Goal: Browse casually

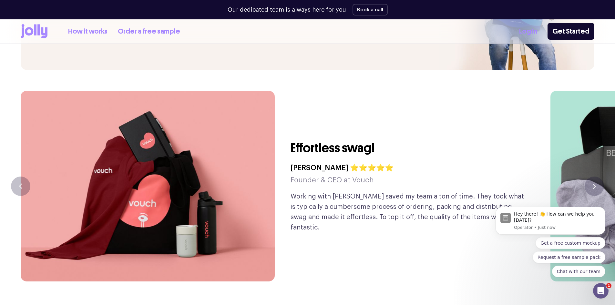
scroll to position [1565, 0]
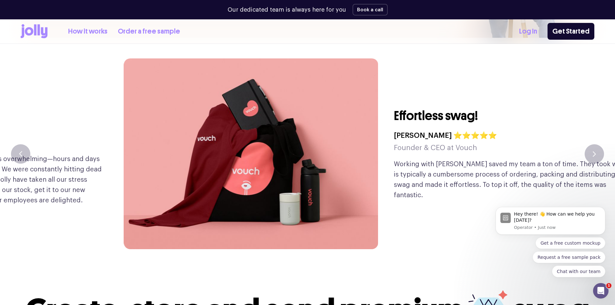
drag, startPoint x: 294, startPoint y: 153, endPoint x: 416, endPoint y: 158, distance: 122.2
click at [416, 159] on p "Working with [PERSON_NAME] saved my team a ton of time. They took what is typic…" at bounding box center [513, 179] width 239 height 41
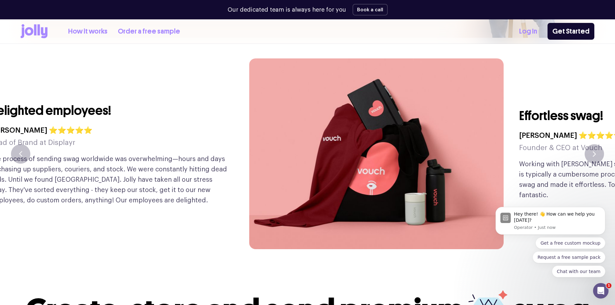
drag, startPoint x: 398, startPoint y: 155, endPoint x: 611, endPoint y: 140, distance: 213.8
click at [504, 145] on img at bounding box center [376, 153] width 255 height 191
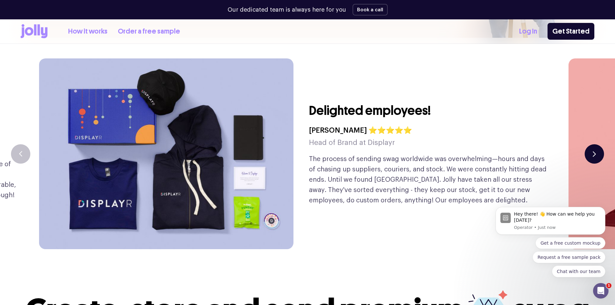
drag, startPoint x: 369, startPoint y: 150, endPoint x: 598, endPoint y: 138, distance: 229.7
click at [528, 154] on p "The process of sending swag worldwide was overwhelming—hours and days of chasin…" at bounding box center [428, 180] width 239 height 52
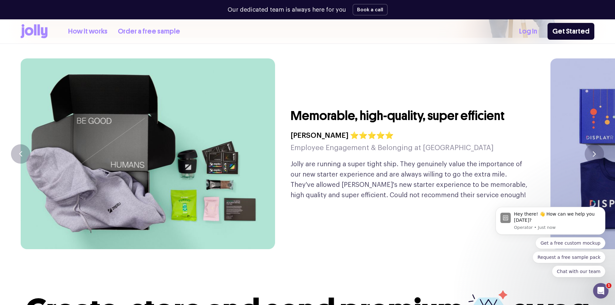
drag, startPoint x: 516, startPoint y: 151, endPoint x: 602, endPoint y: 146, distance: 86.1
click at [530, 159] on p "Jolly are running a super tight ship. They genuinely value the importance of ou…" at bounding box center [410, 179] width 239 height 41
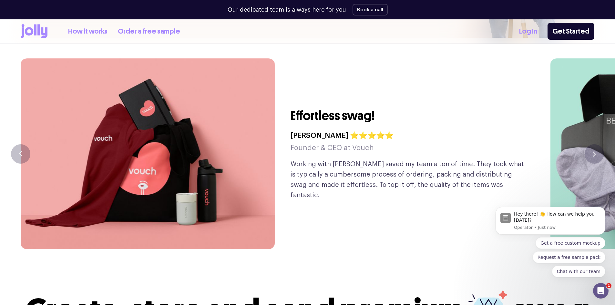
drag, startPoint x: 342, startPoint y: 149, endPoint x: 498, endPoint y: 142, distance: 156.2
click at [461, 146] on div "Effortless swag! [PERSON_NAME] ⭐⭐⭐⭐⭐ Founder & CEO at Vouch Working with [PERSO…" at bounding box center [410, 153] width 239 height 191
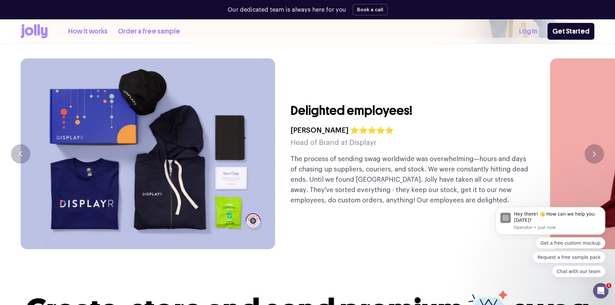
drag, startPoint x: 426, startPoint y: 151, endPoint x: 536, endPoint y: 143, distance: 110.8
click at [492, 154] on p "The process of sending swag worldwide was overwhelming—hours and days of chasin…" at bounding box center [410, 180] width 239 height 52
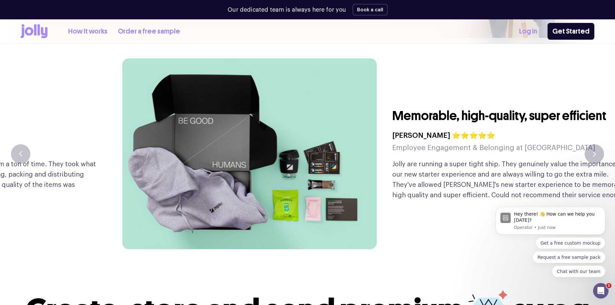
drag, startPoint x: 403, startPoint y: 151, endPoint x: 605, endPoint y: 144, distance: 202.7
click at [509, 159] on p "Jolly are running a super tight ship. They genuinely value the importance of ou…" at bounding box center [512, 179] width 239 height 41
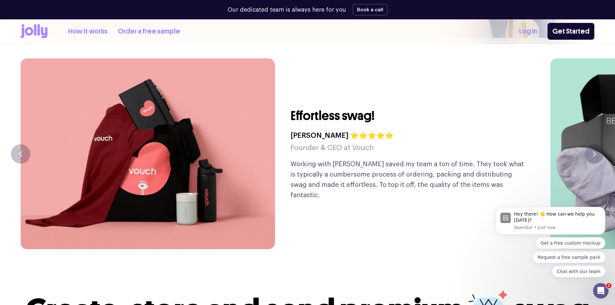
drag, startPoint x: 439, startPoint y: 163, endPoint x: 497, endPoint y: 159, distance: 58.6
click at [456, 162] on p "Working with [PERSON_NAME] saved my team a ton of time. They took what is typic…" at bounding box center [410, 179] width 239 height 41
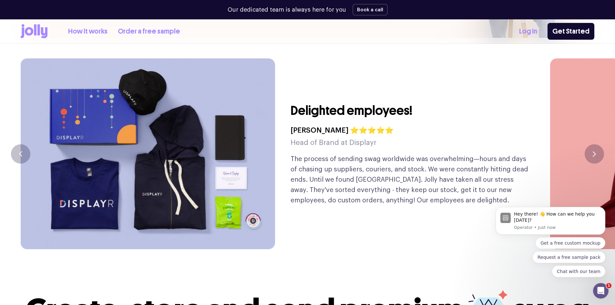
drag, startPoint x: 336, startPoint y: 162, endPoint x: 518, endPoint y: 154, distance: 181.4
click at [518, 154] on p "The process of sending swag worldwide was overwhelming—hours and days of chasin…" at bounding box center [410, 180] width 239 height 52
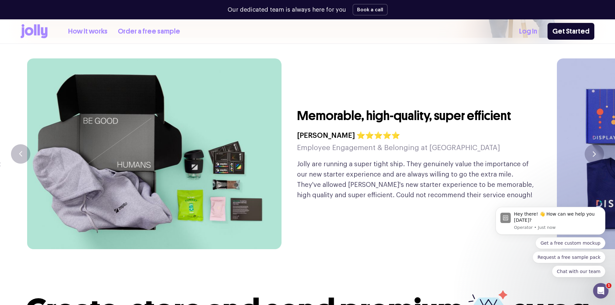
drag, startPoint x: 356, startPoint y: 158, endPoint x: 521, endPoint y: 152, distance: 164.9
click at [491, 159] on p "Jolly are running a super tight ship. They genuinely value the importance of ou…" at bounding box center [416, 179] width 239 height 41
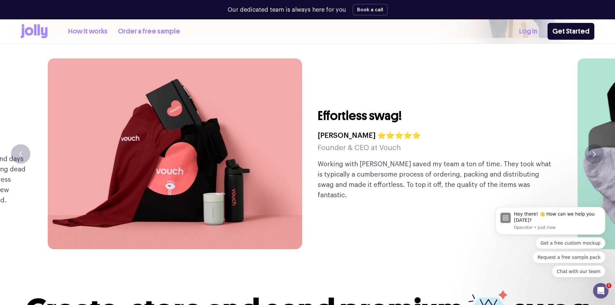
drag, startPoint x: 414, startPoint y: 155, endPoint x: 580, endPoint y: 154, distance: 165.7
click at [522, 159] on p "Working with [PERSON_NAME] saved my team a ton of time. They took what is typic…" at bounding box center [437, 179] width 239 height 41
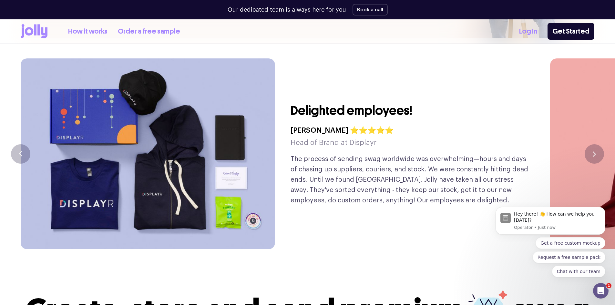
drag, startPoint x: 506, startPoint y: 156, endPoint x: 607, endPoint y: 153, distance: 100.5
click at [530, 155] on p "The process of sending swag worldwide was overwhelming—hours and days of chasin…" at bounding box center [410, 180] width 239 height 52
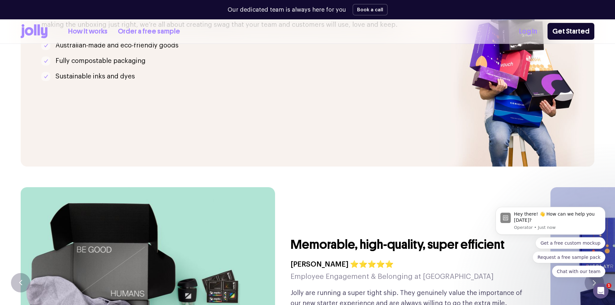
scroll to position [1435, 0]
